Goal: Find specific page/section: Find specific page/section

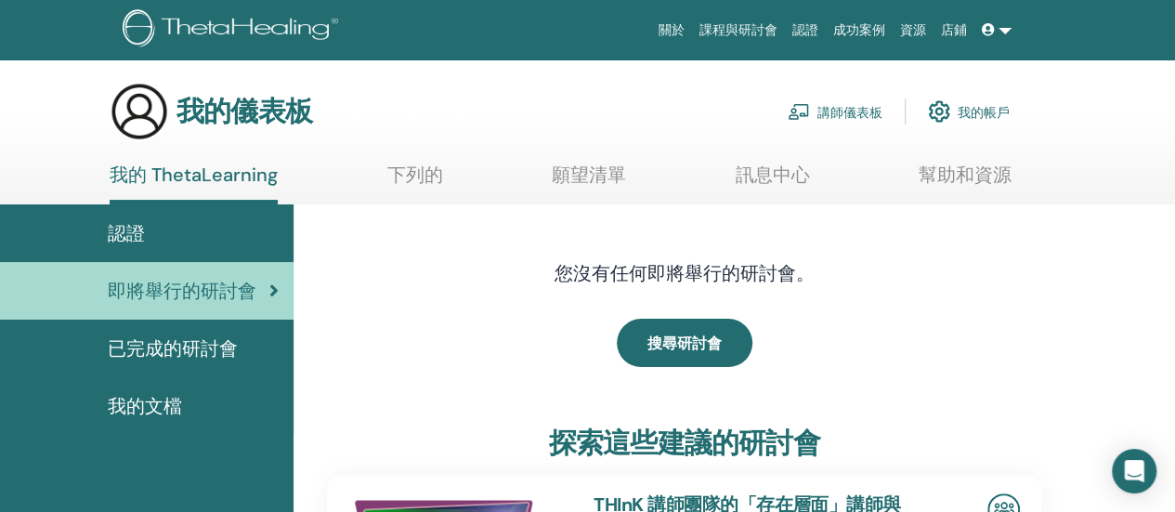
click at [834, 107] on font "講師儀表板" at bounding box center [849, 112] width 65 height 17
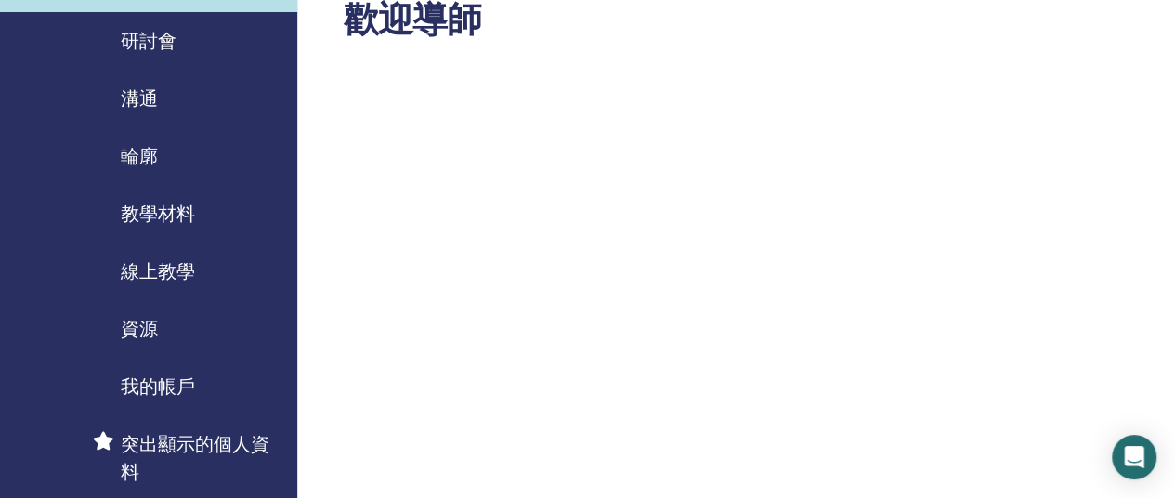
scroll to position [186, 0]
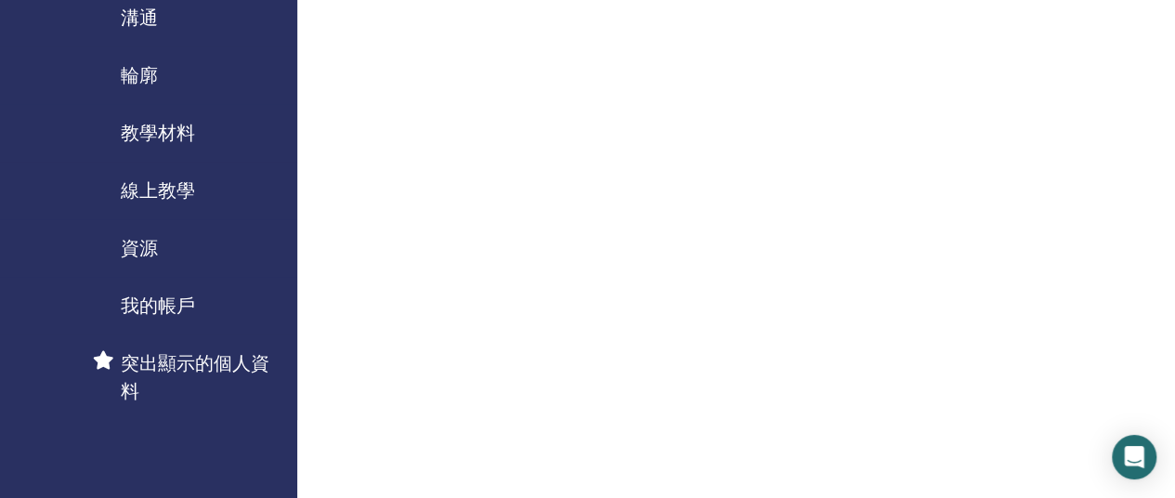
click at [168, 139] on font "教學材料" at bounding box center [158, 133] width 74 height 24
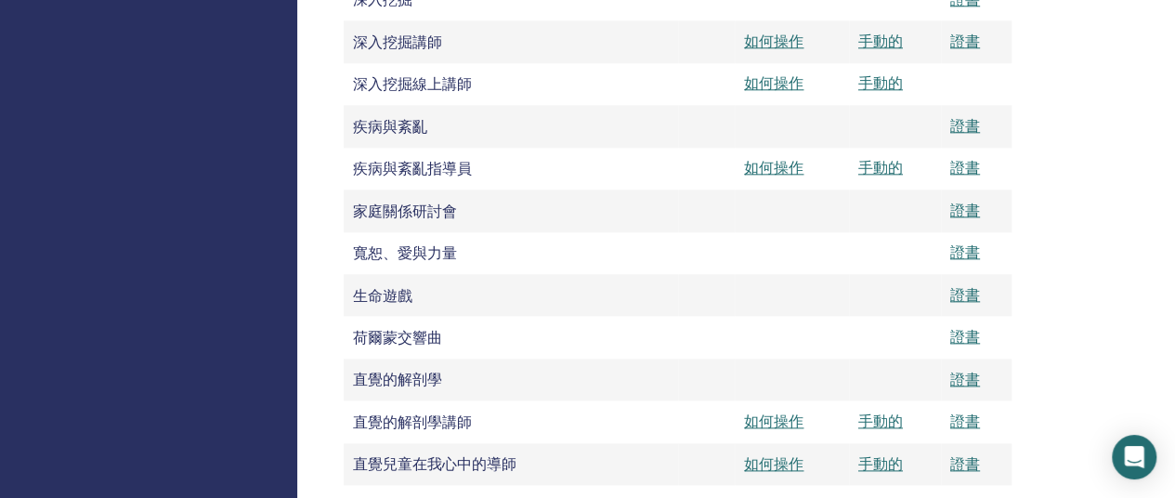
scroll to position [1114, 0]
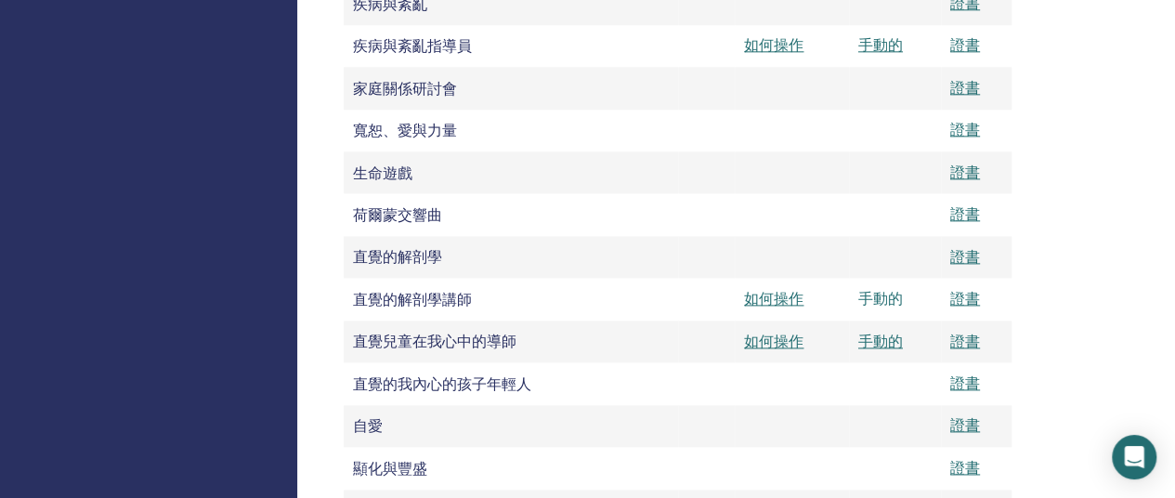
click at [869, 308] on font "手動的" at bounding box center [880, 299] width 45 height 20
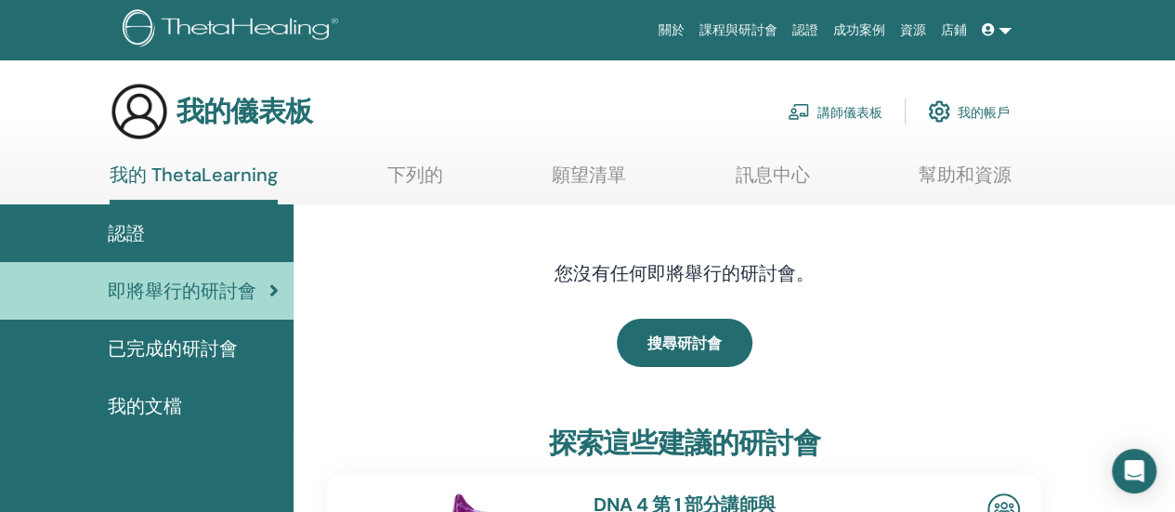
click at [864, 113] on font "講師儀表板" at bounding box center [849, 112] width 65 height 17
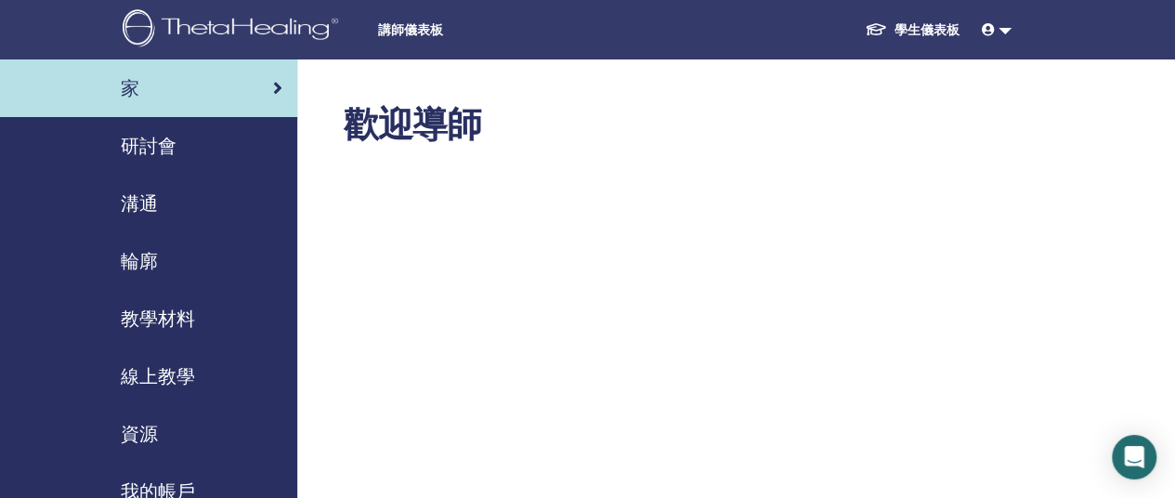
click at [192, 324] on font "教學材料" at bounding box center [158, 318] width 74 height 24
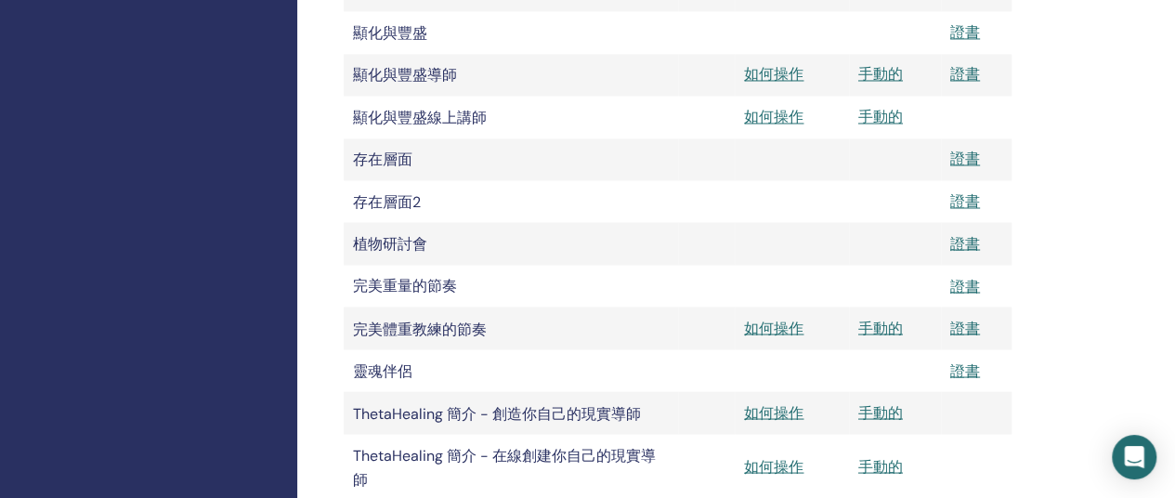
scroll to position [1579, 0]
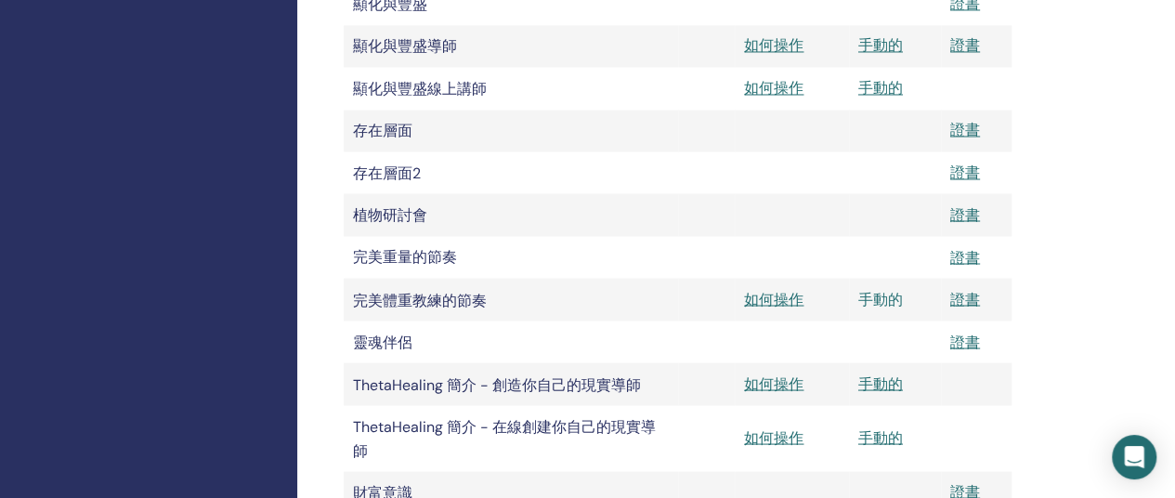
click at [882, 308] on font "手動的" at bounding box center [880, 299] width 45 height 20
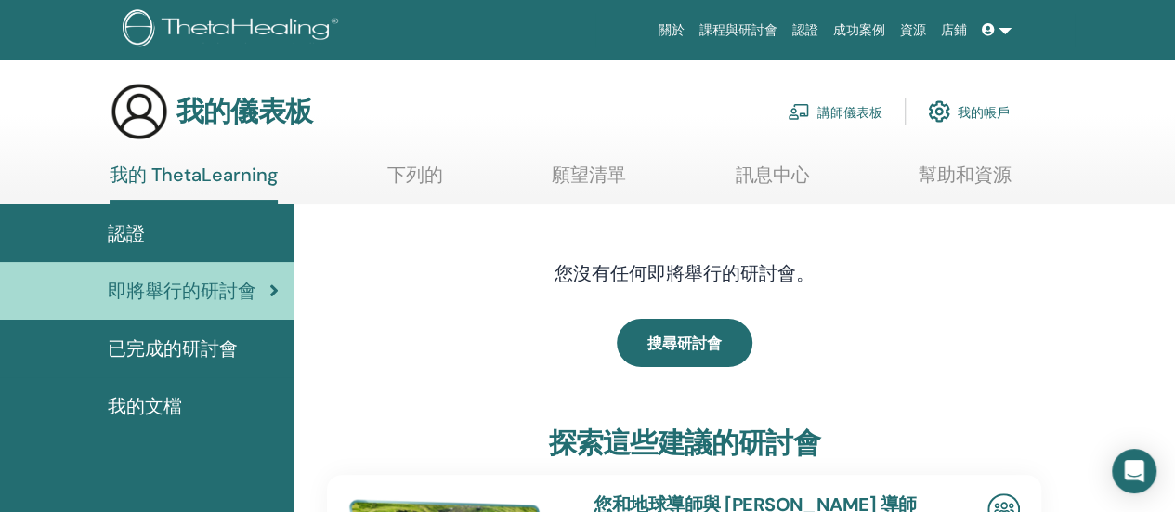
click at [819, 107] on font "講師儀表板" at bounding box center [849, 112] width 65 height 17
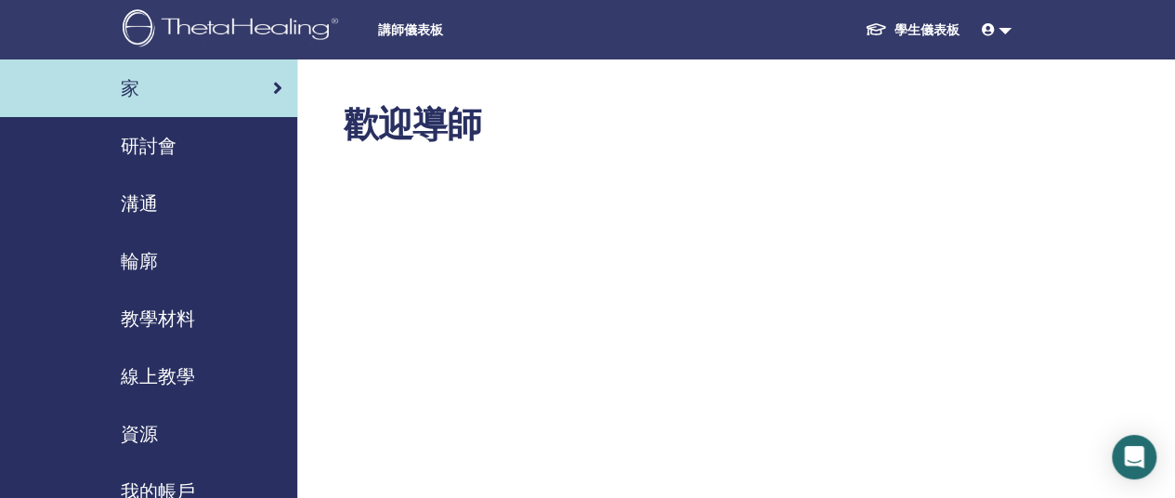
click at [180, 326] on font "教學材料" at bounding box center [158, 318] width 74 height 24
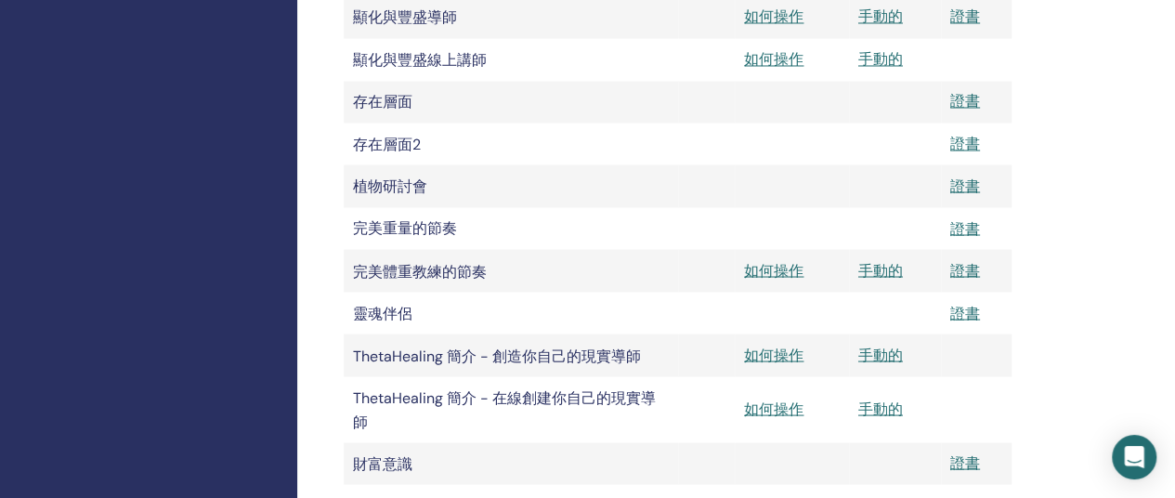
scroll to position [1579, 0]
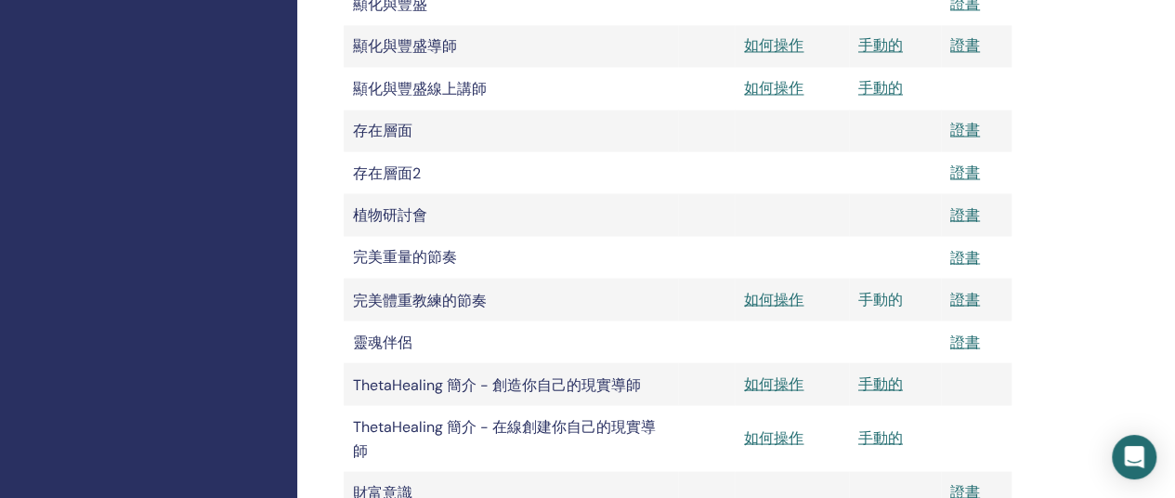
click at [874, 308] on font "手動的" at bounding box center [880, 299] width 45 height 20
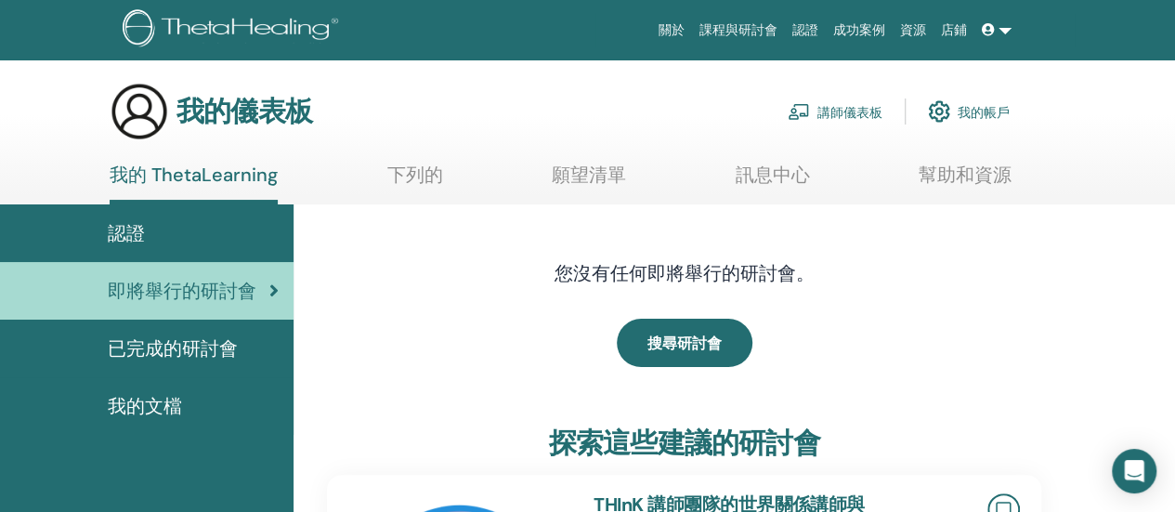
click at [847, 113] on font "講師儀表板" at bounding box center [849, 112] width 65 height 17
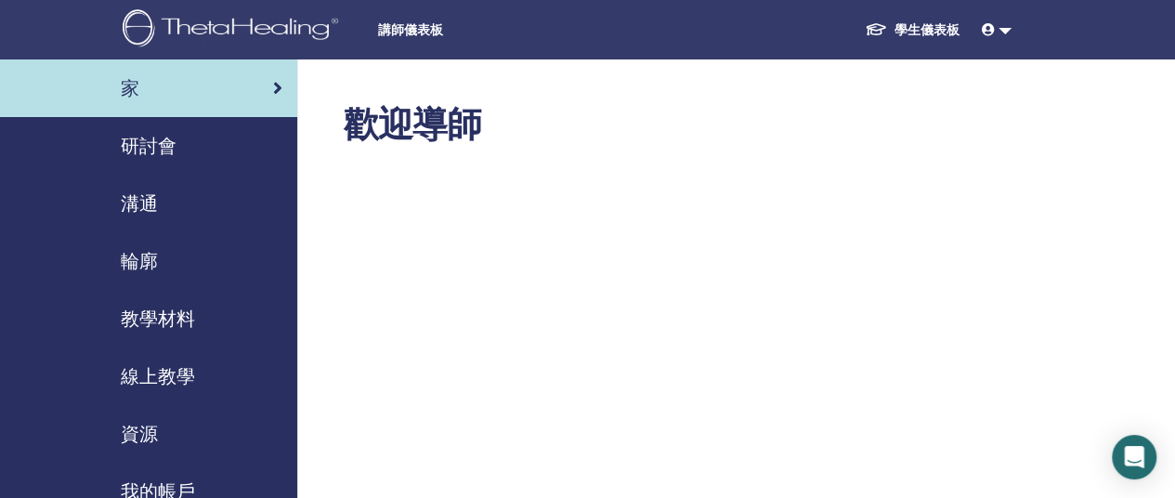
click at [195, 313] on div "教學材料" at bounding box center [148, 319] width 267 height 28
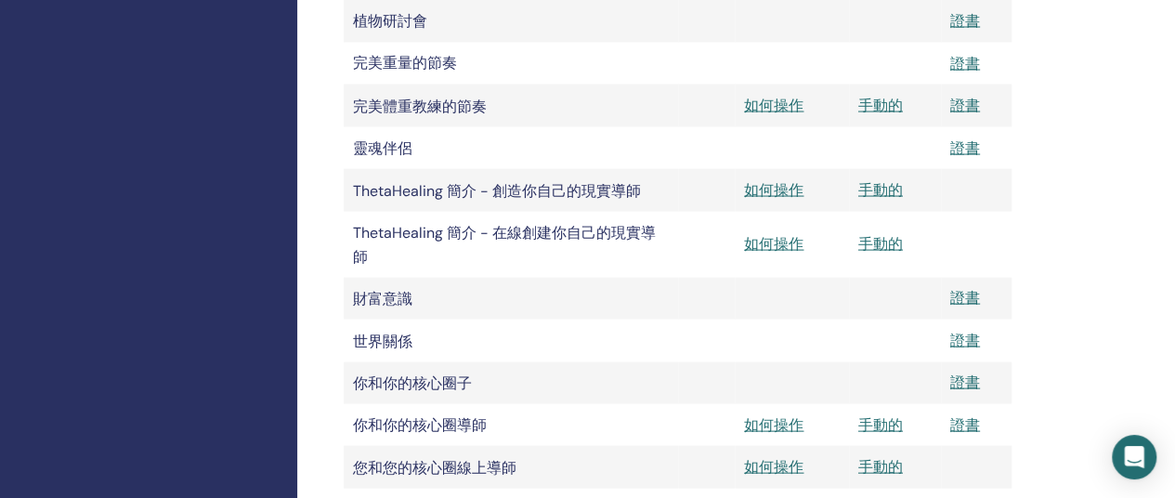
scroll to position [1950, 0]
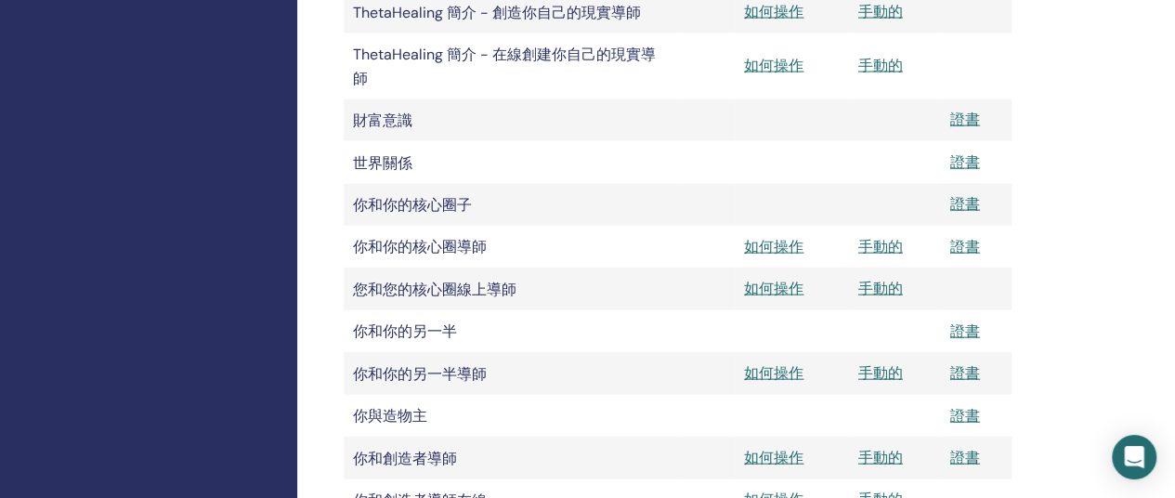
click at [854, 289] on td "手動的" at bounding box center [895, 288] width 92 height 42
click at [884, 256] on font "手動的" at bounding box center [880, 247] width 45 height 20
